Goal: Task Accomplishment & Management: Use online tool/utility

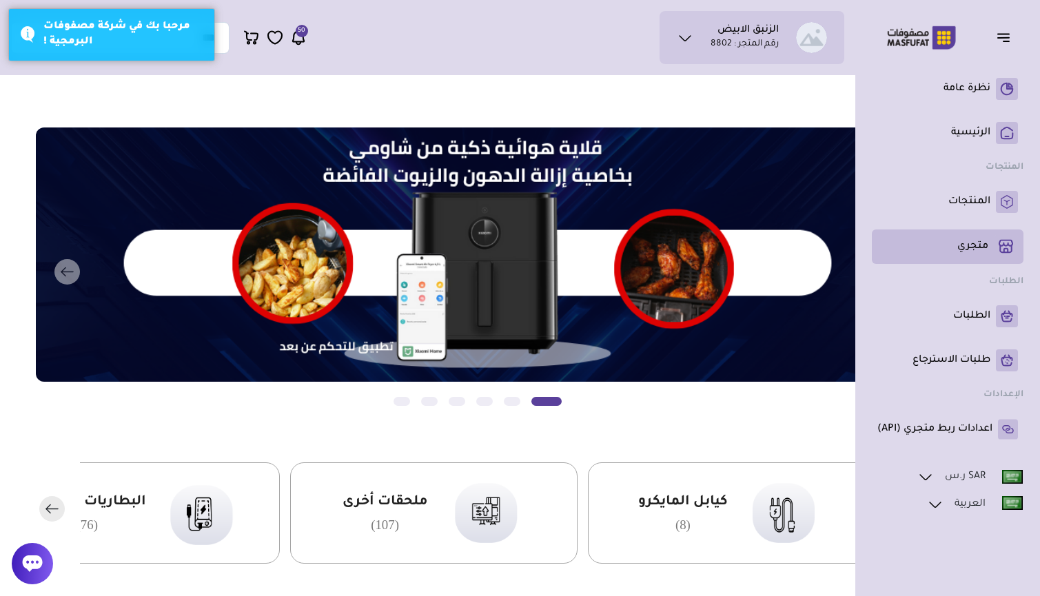
click at [981, 238] on link "متجري ( 0 )" at bounding box center [947, 246] width 141 height 23
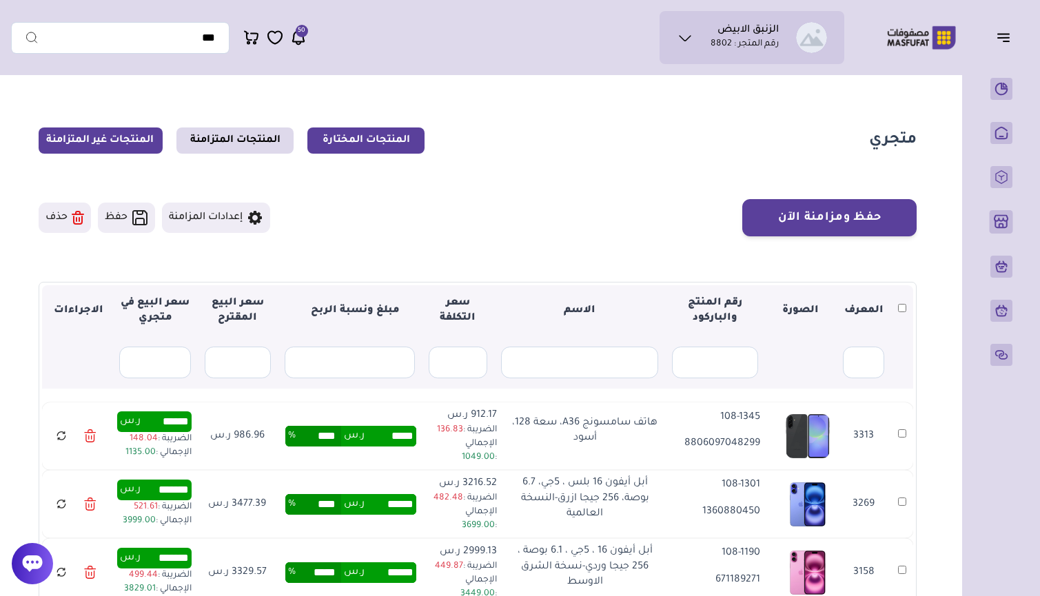
click at [77, 141] on link "المنتجات غير المتزامنة" at bounding box center [101, 140] width 124 height 26
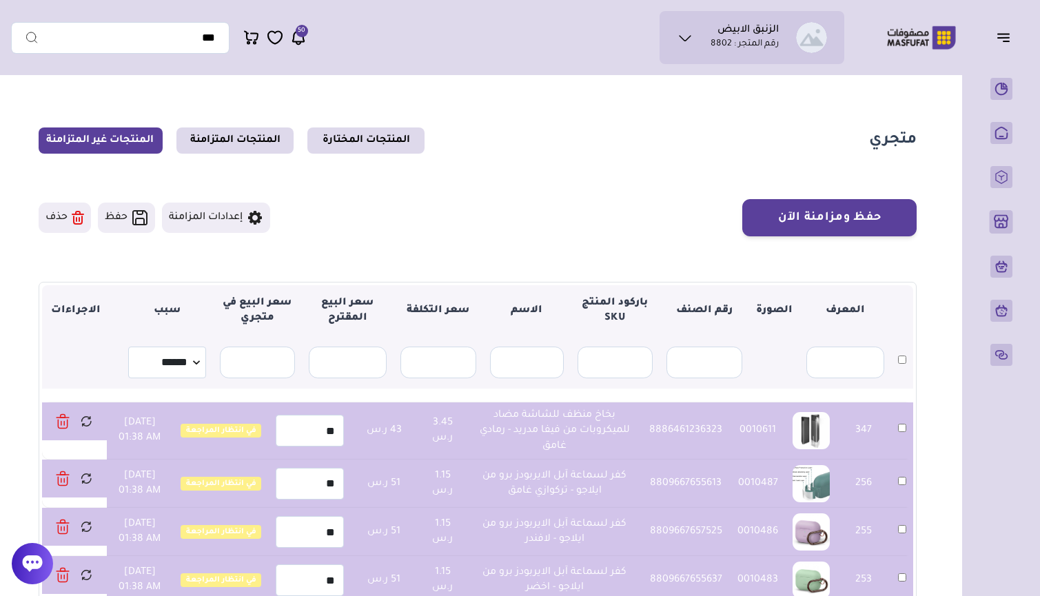
click at [850, 215] on button "حفظ ومزامنة الآن" at bounding box center [829, 217] width 174 height 37
click at [844, 224] on button "حفظ ومزامنة الآن" at bounding box center [829, 217] width 174 height 37
